Goal: Information Seeking & Learning: Find specific fact

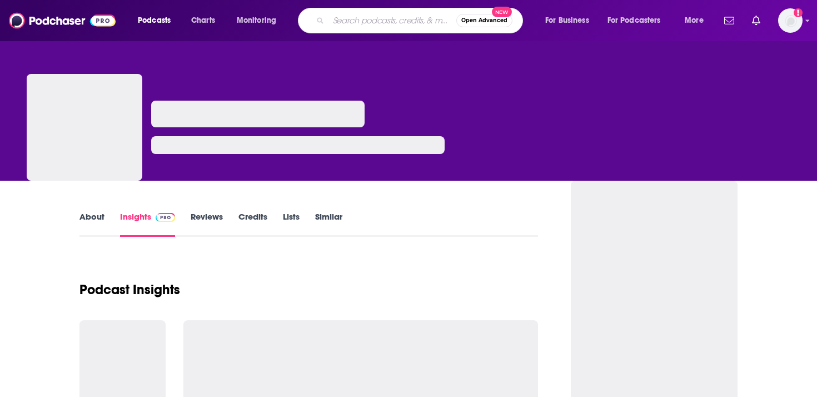
click at [347, 18] on input "Search podcasts, credits, & more..." at bounding box center [392, 21] width 128 height 18
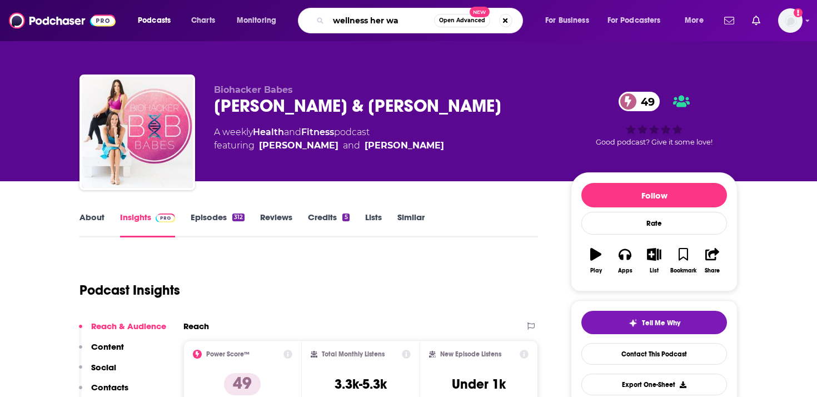
type input "wellness her way"
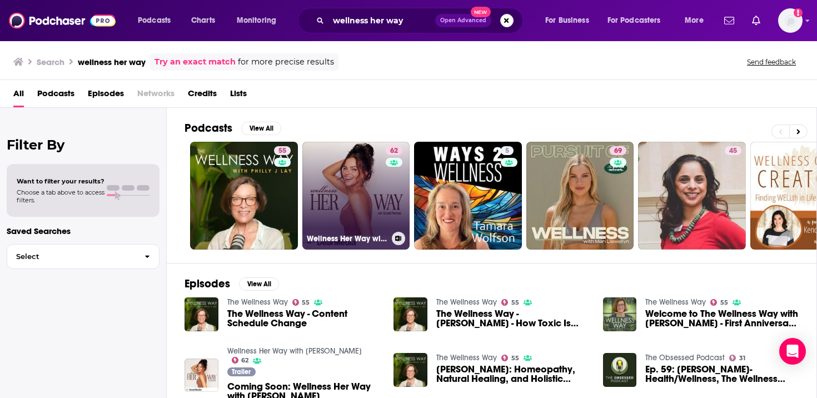
click at [361, 197] on link "62 Wellness Her Way with [PERSON_NAME]" at bounding box center [356, 196] width 108 height 108
